Goal: Task Accomplishment & Management: Manage account settings

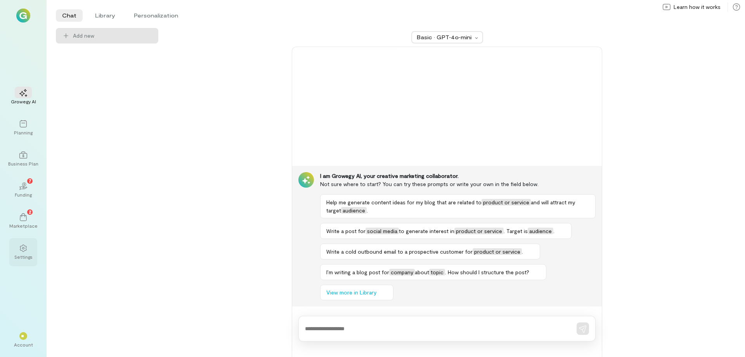
click at [22, 248] on icon at bounding box center [23, 248] width 8 height 8
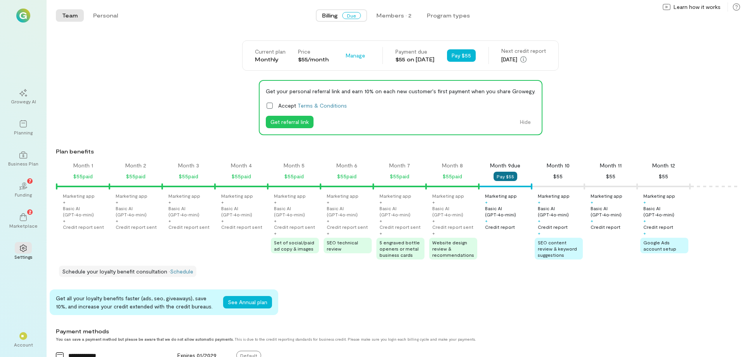
click at [511, 177] on button "Pay $55" at bounding box center [506, 176] width 24 height 9
